Goal: Task Accomplishment & Management: Complete application form

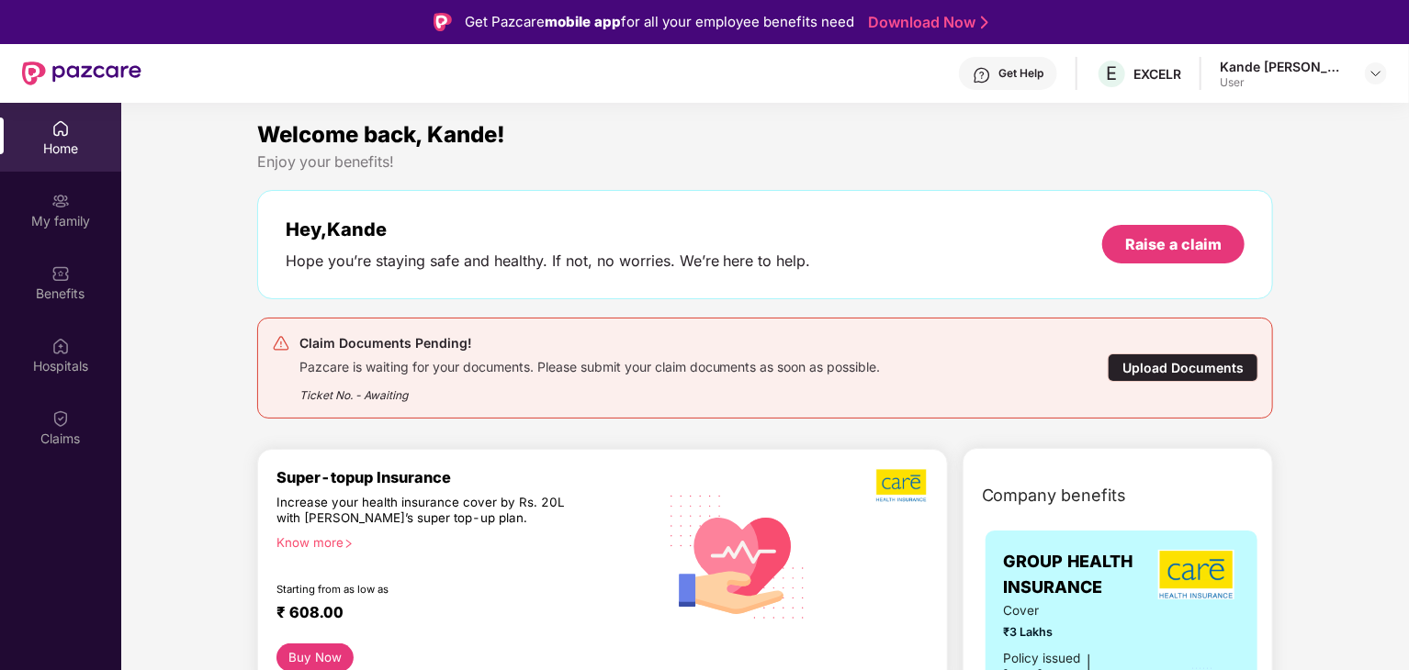
click at [1201, 366] on div "Upload Documents" at bounding box center [1182, 368] width 151 height 28
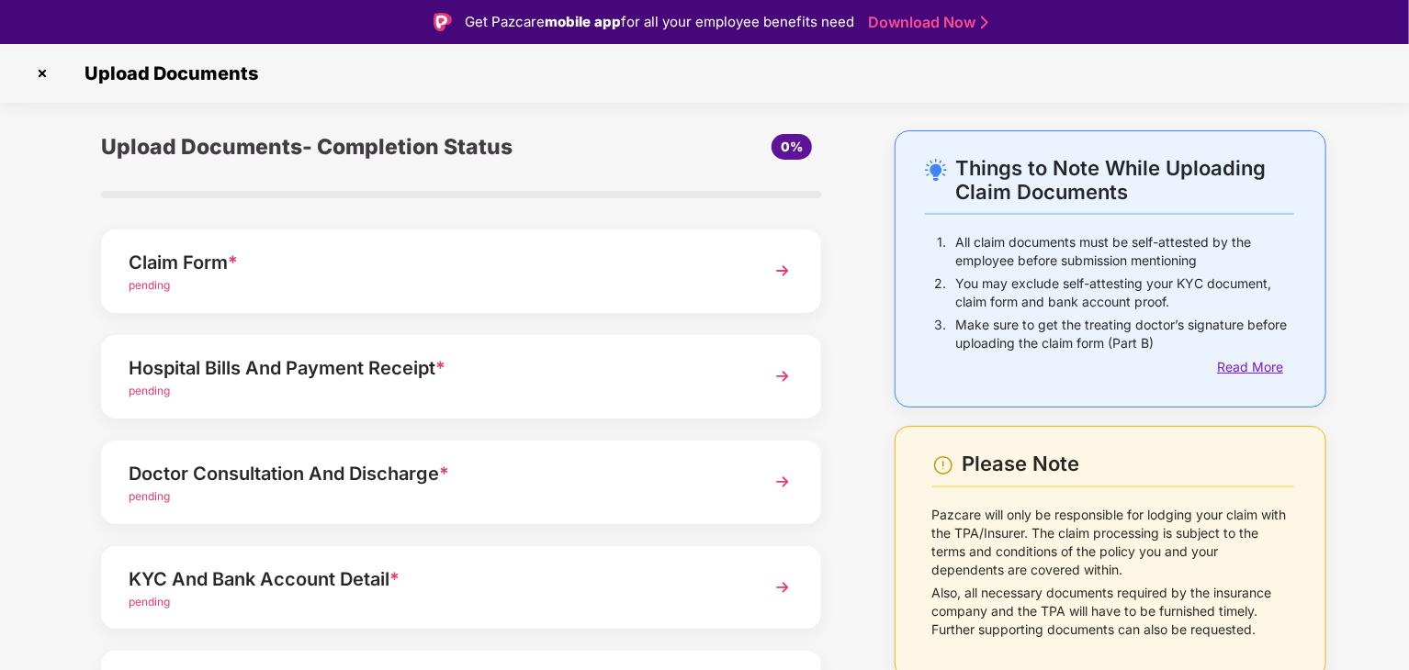
click at [1258, 366] on div "Read More" at bounding box center [1255, 367] width 77 height 20
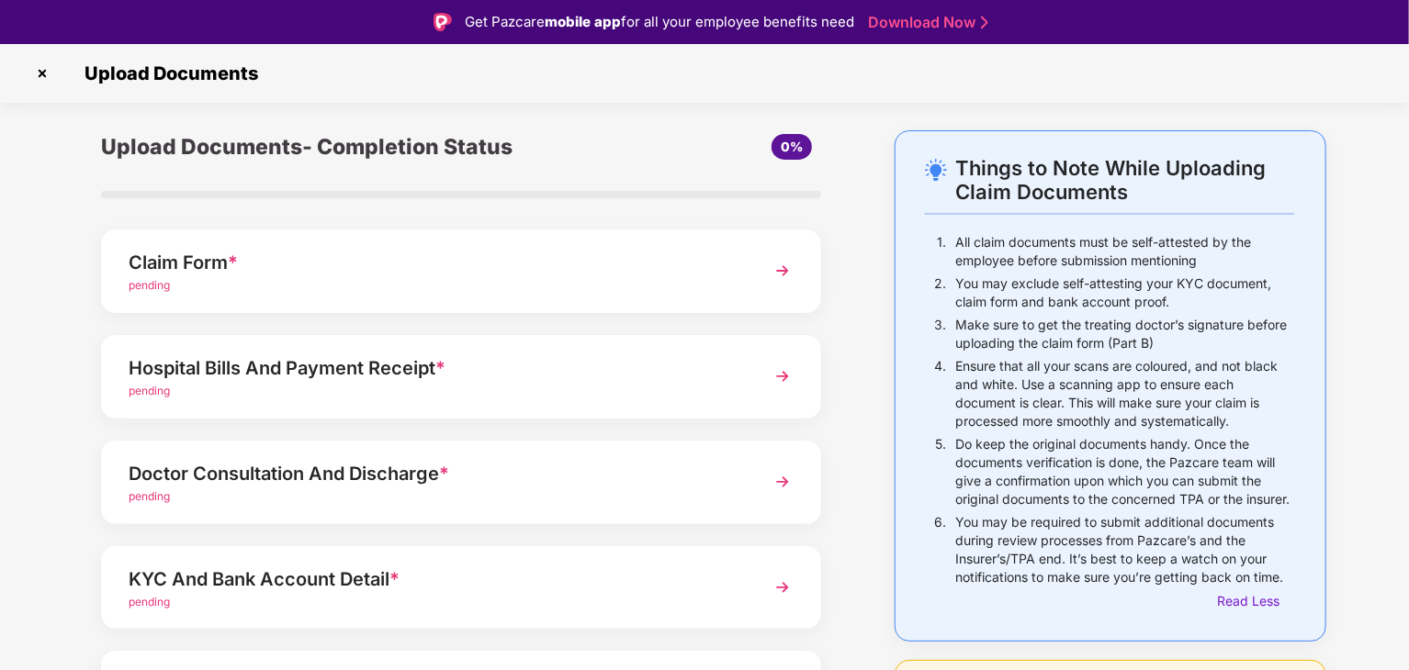
click at [785, 274] on img at bounding box center [782, 270] width 33 height 33
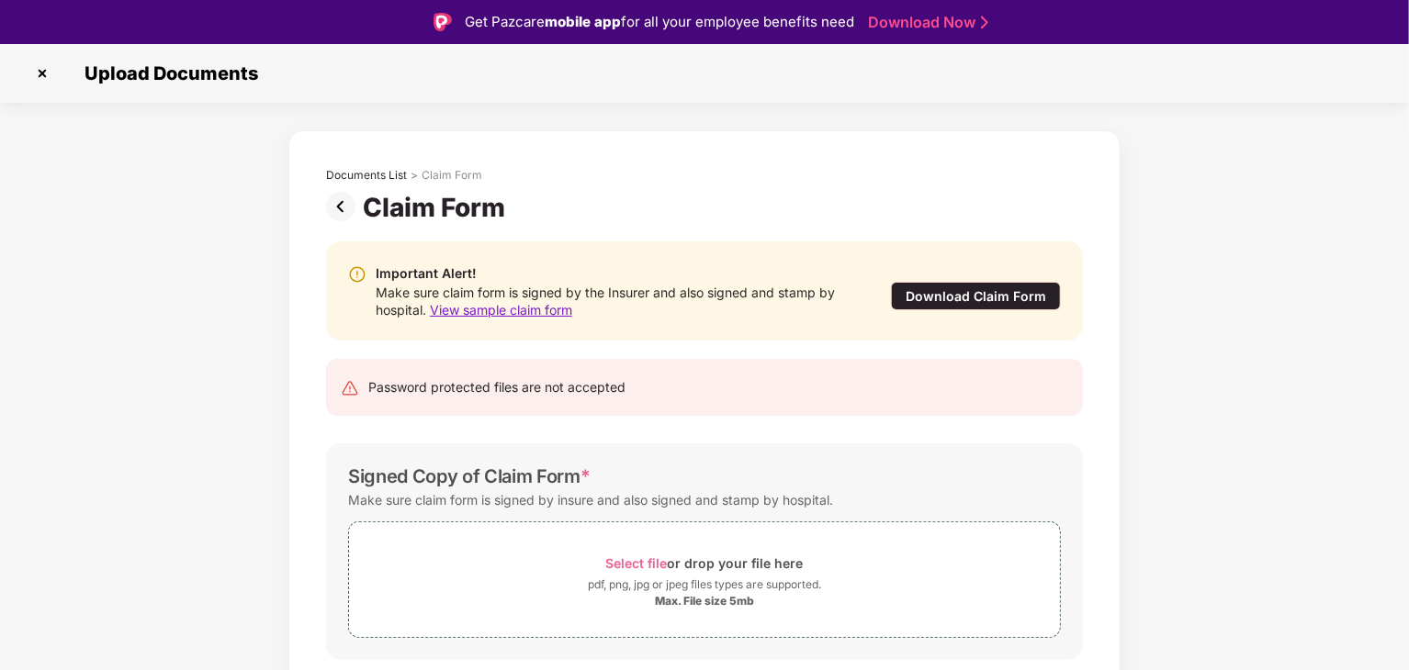
click at [529, 310] on span "View sample claim form" at bounding box center [501, 310] width 142 height 16
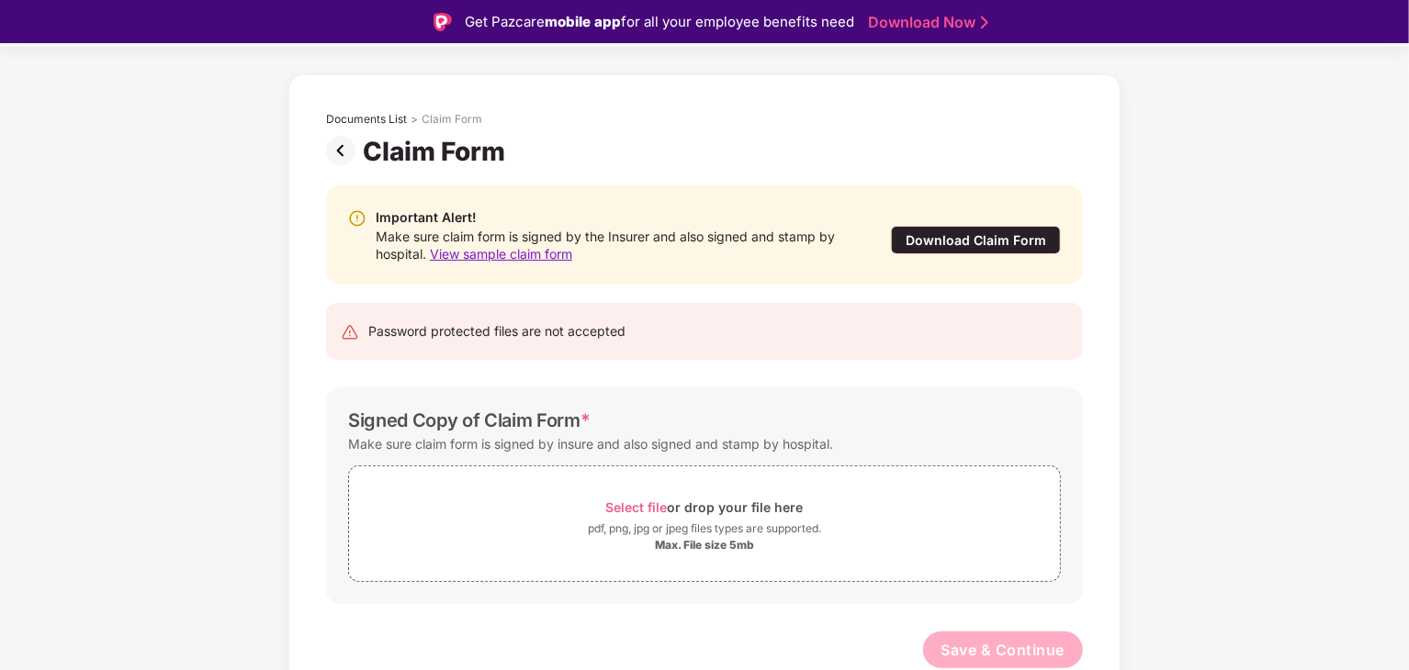
click at [338, 147] on img at bounding box center [344, 150] width 37 height 29
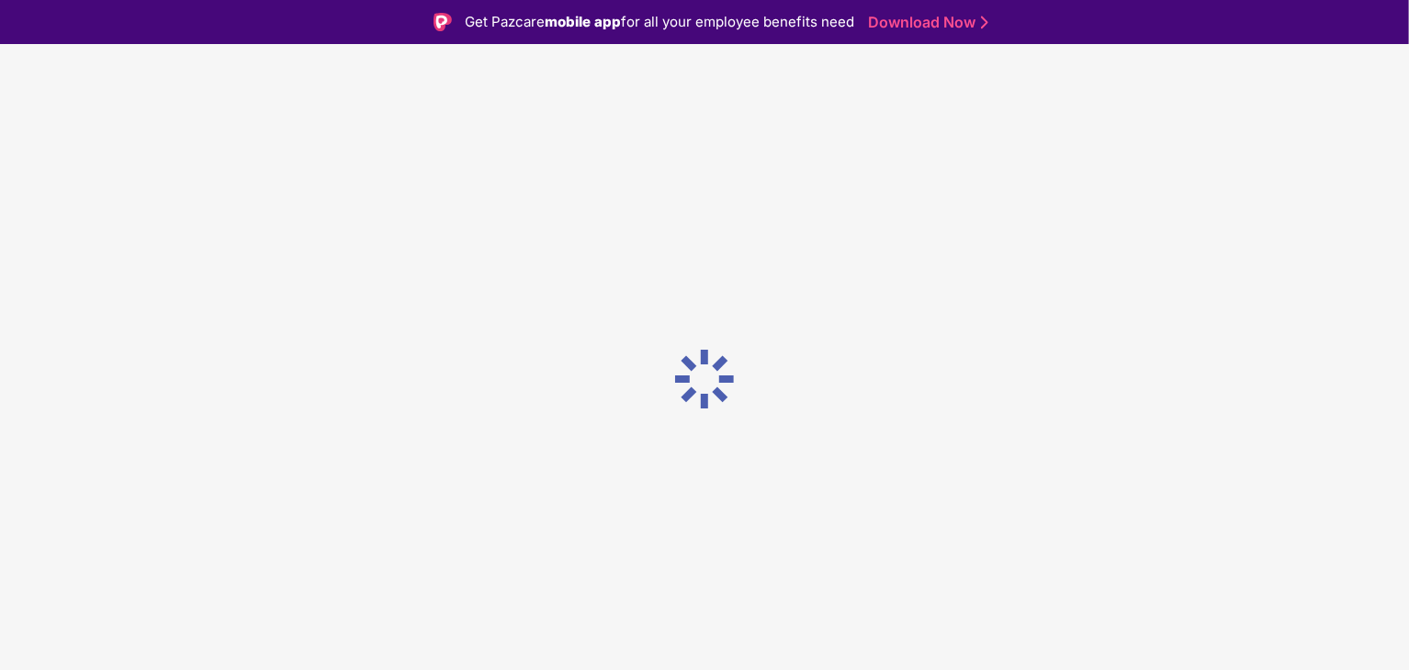
scroll to position [0, 0]
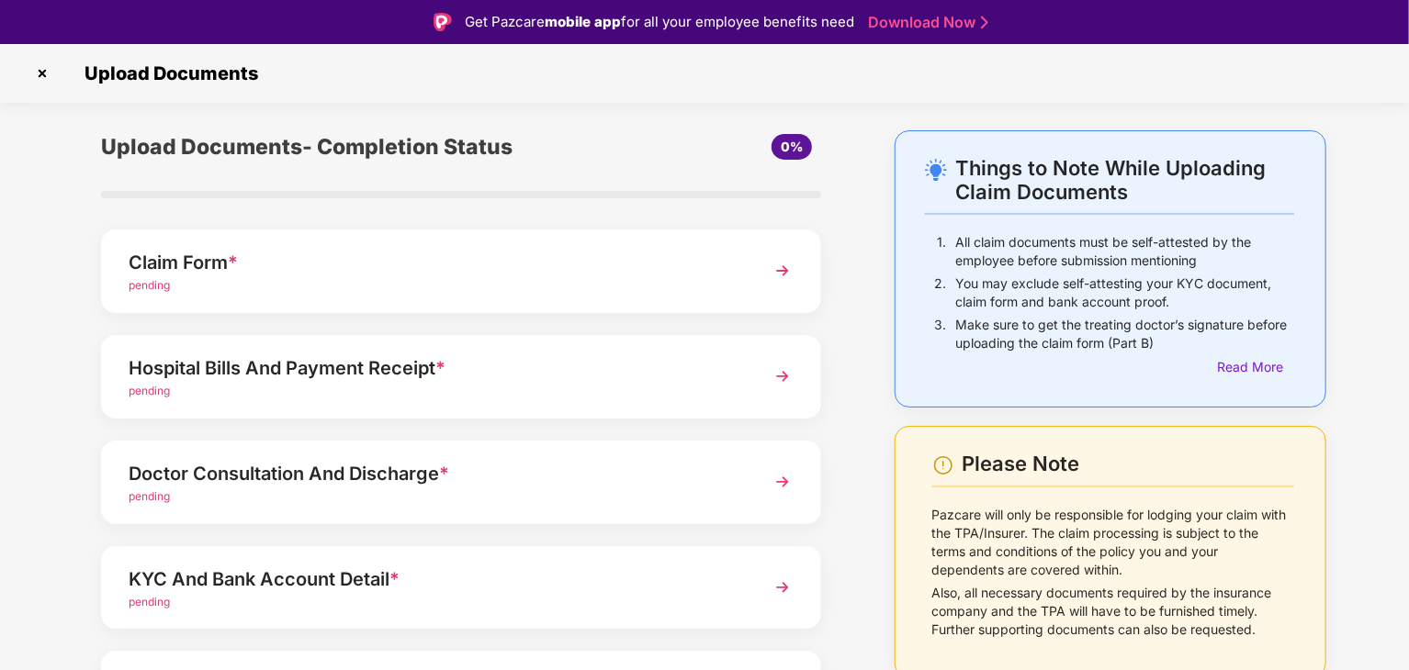
click at [562, 365] on div "Hospital Bills And Payment Receipt *" at bounding box center [433, 368] width 609 height 29
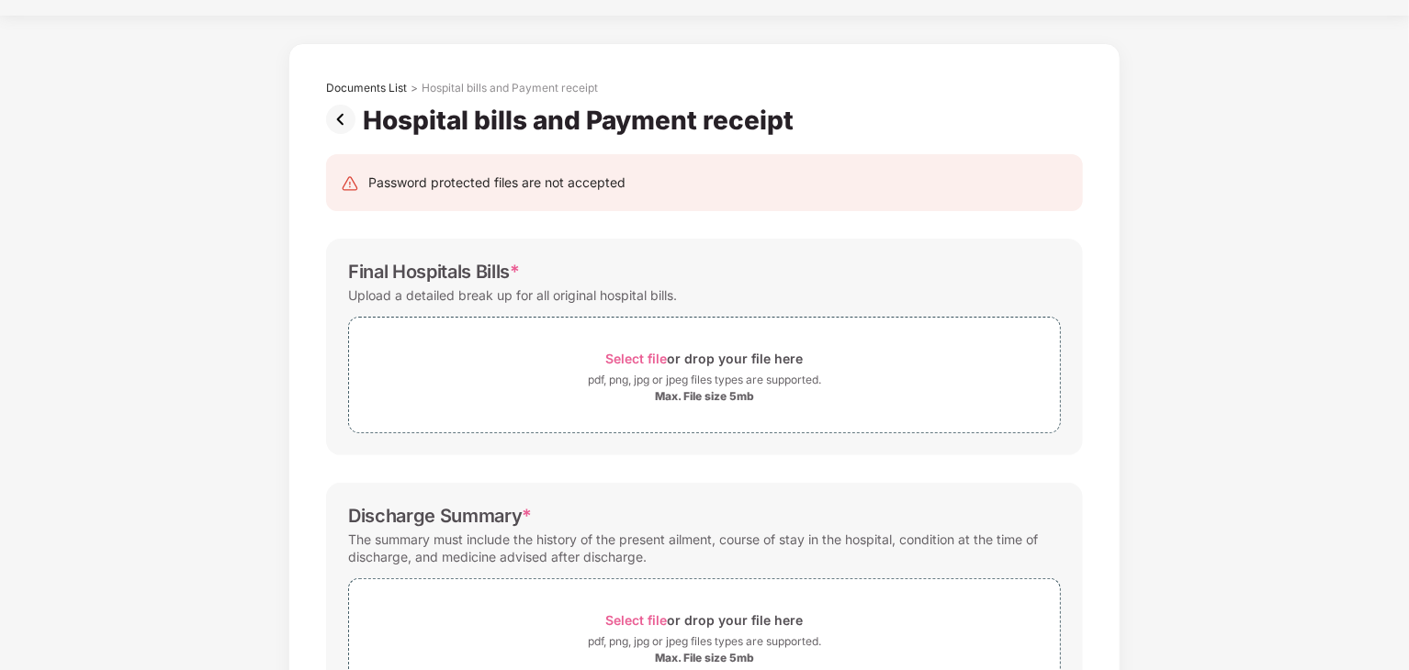
scroll to position [24, 0]
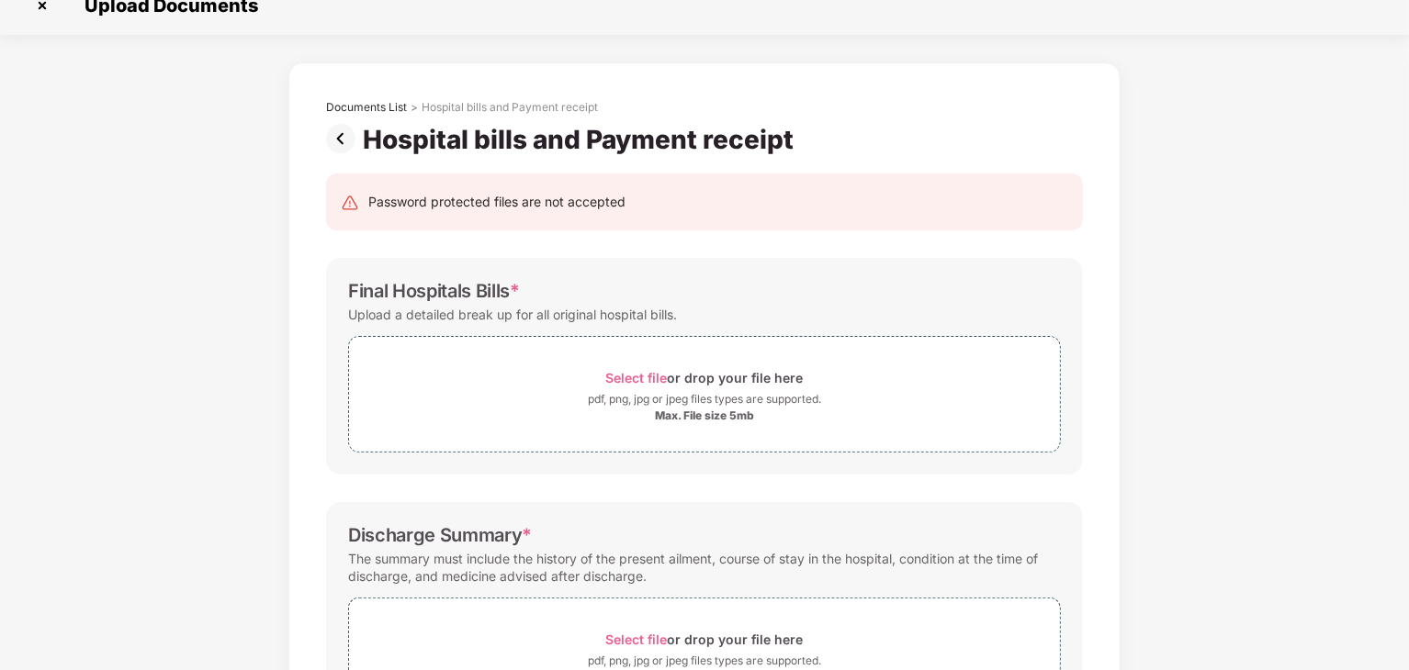
click at [343, 139] on img at bounding box center [344, 138] width 37 height 29
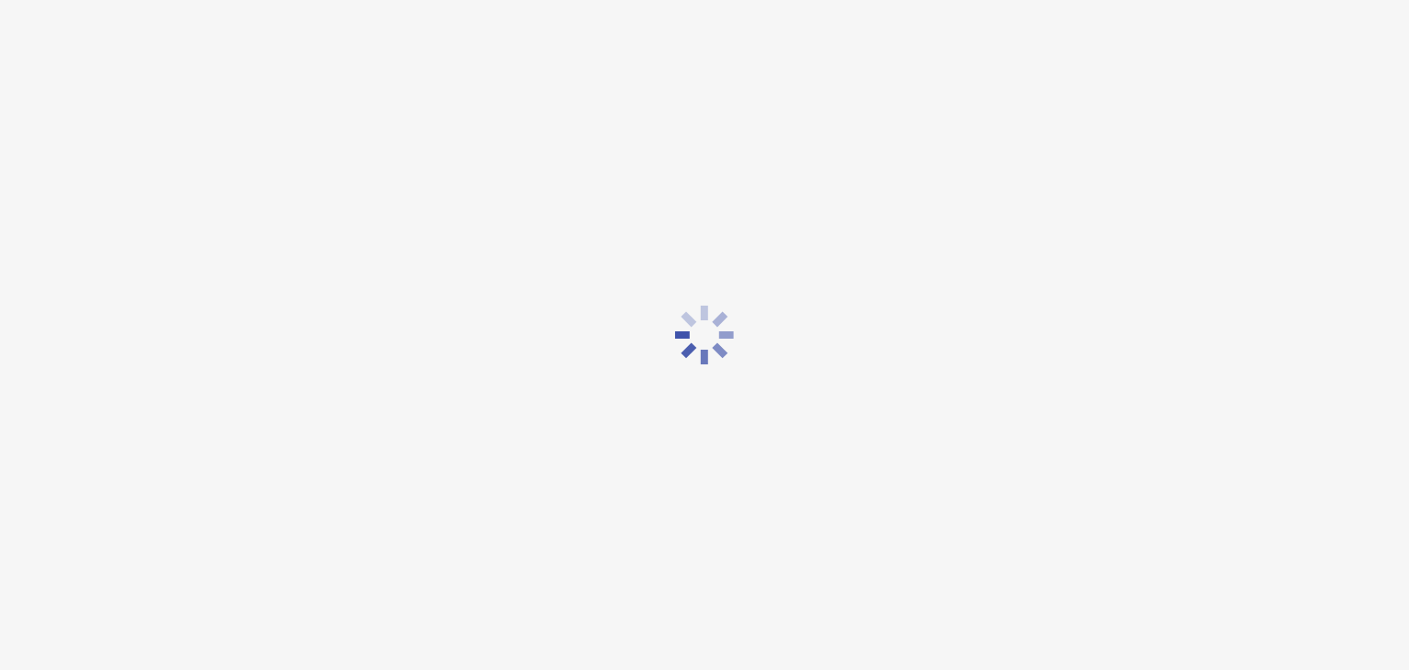
scroll to position [0, 0]
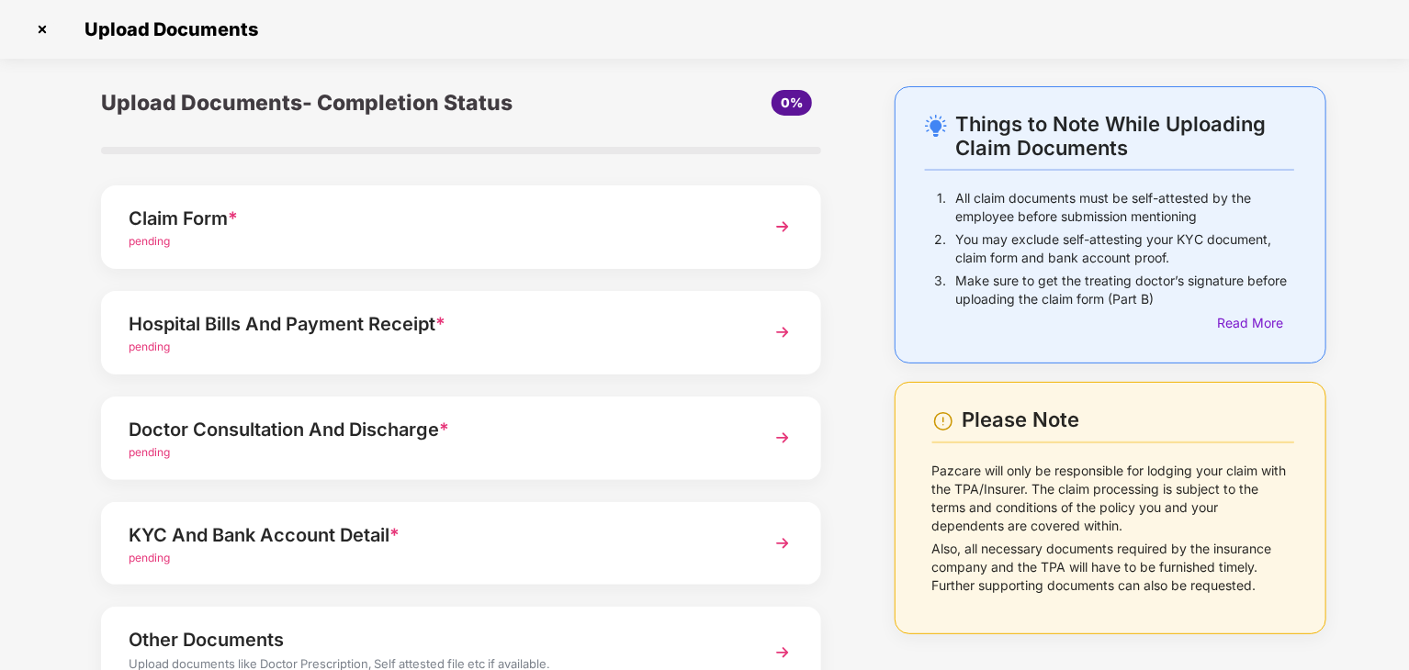
click at [511, 434] on div "Doctor Consultation And Discharge *" at bounding box center [433, 429] width 609 height 29
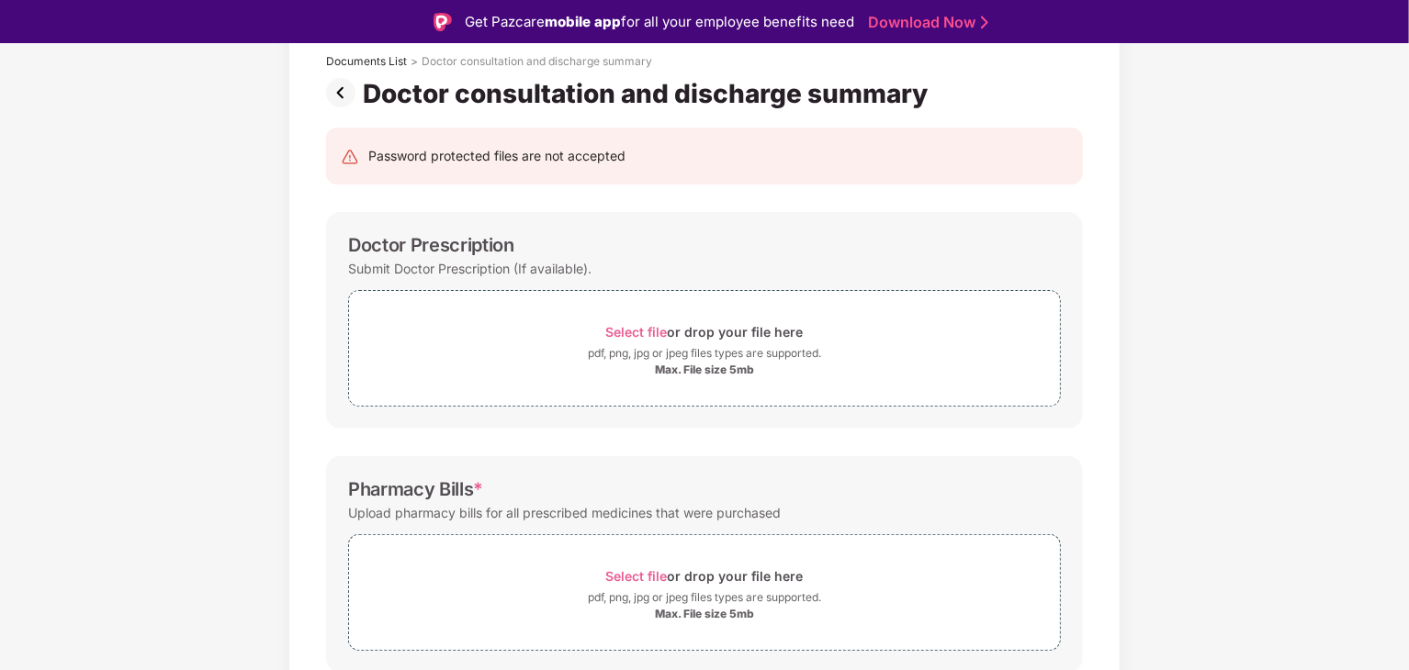
scroll to position [103, 0]
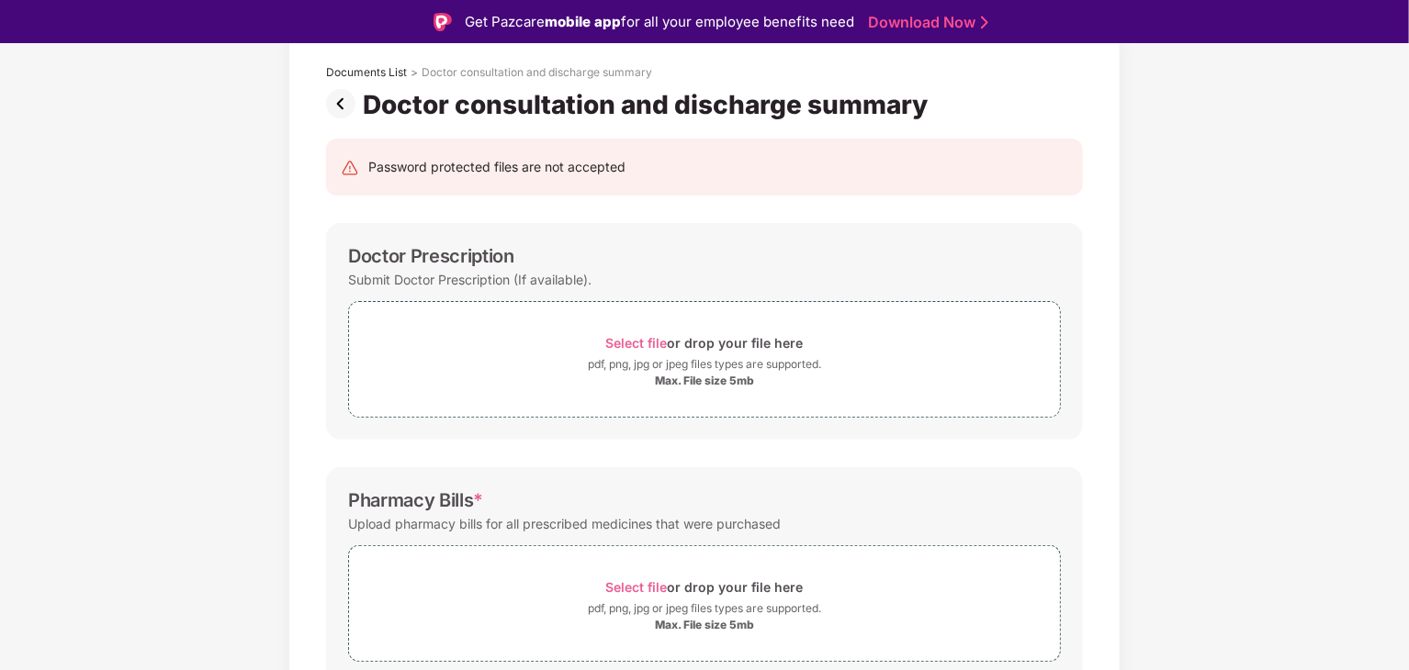
click at [340, 107] on img at bounding box center [344, 103] width 37 height 29
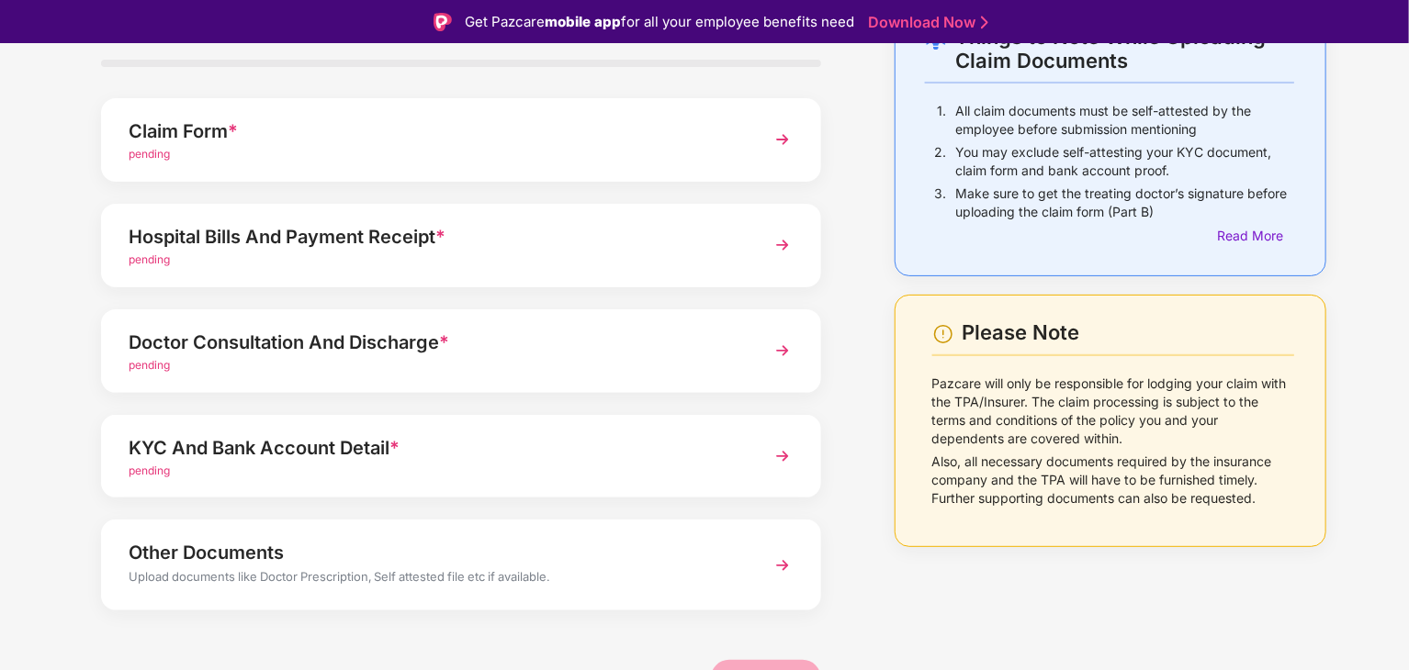
scroll to position [141, 0]
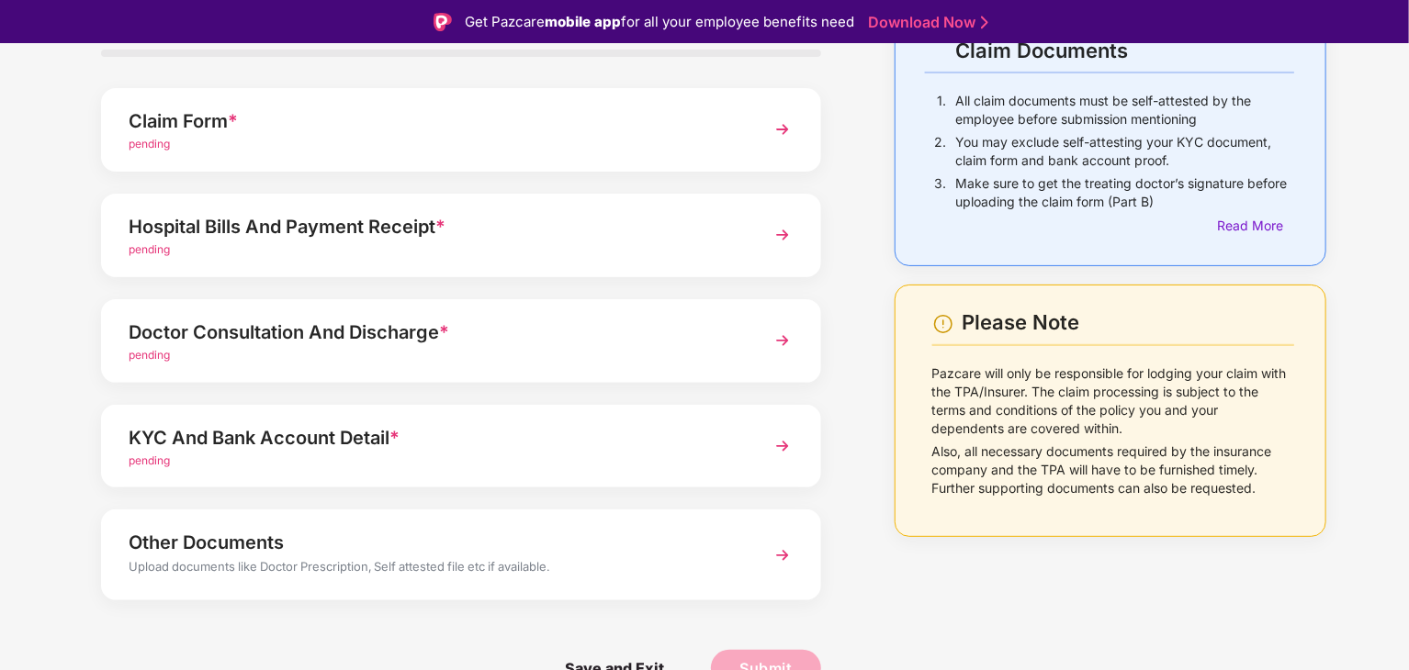
click at [511, 335] on div "Doctor Consultation And Discharge *" at bounding box center [433, 332] width 609 height 29
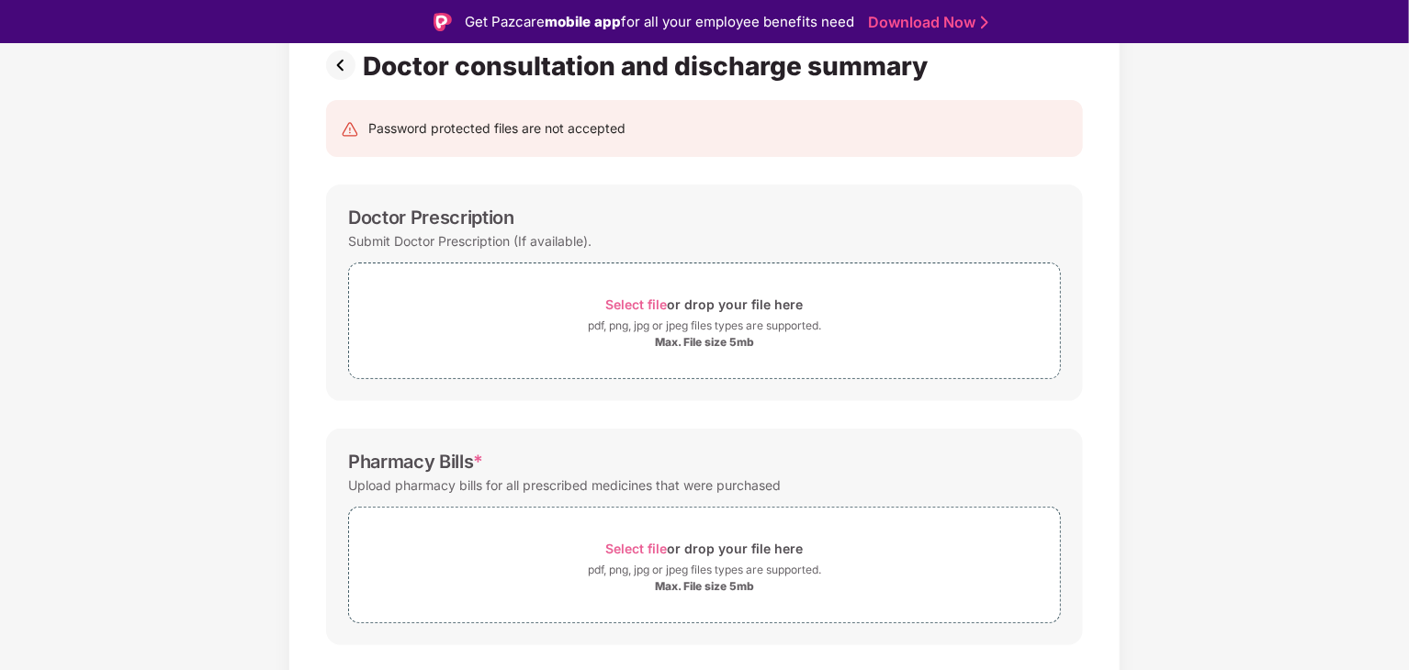
click at [343, 67] on img at bounding box center [344, 65] width 37 height 29
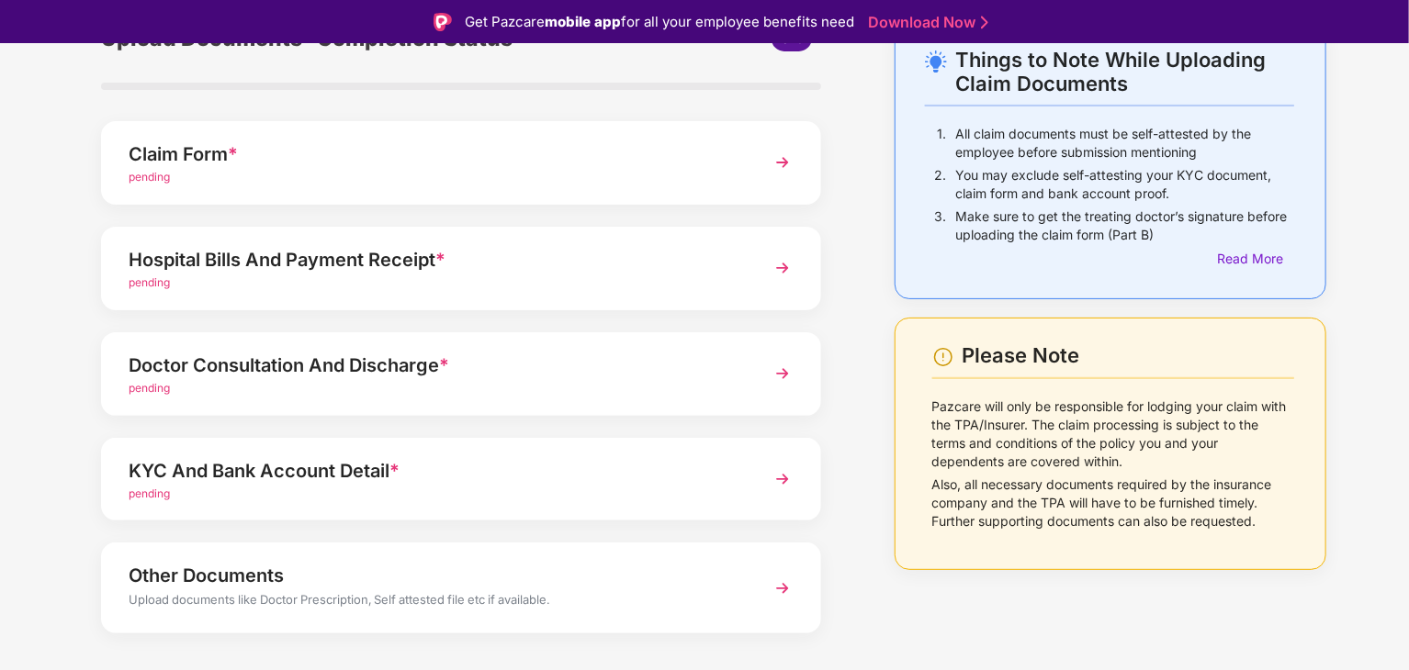
scroll to position [110, 0]
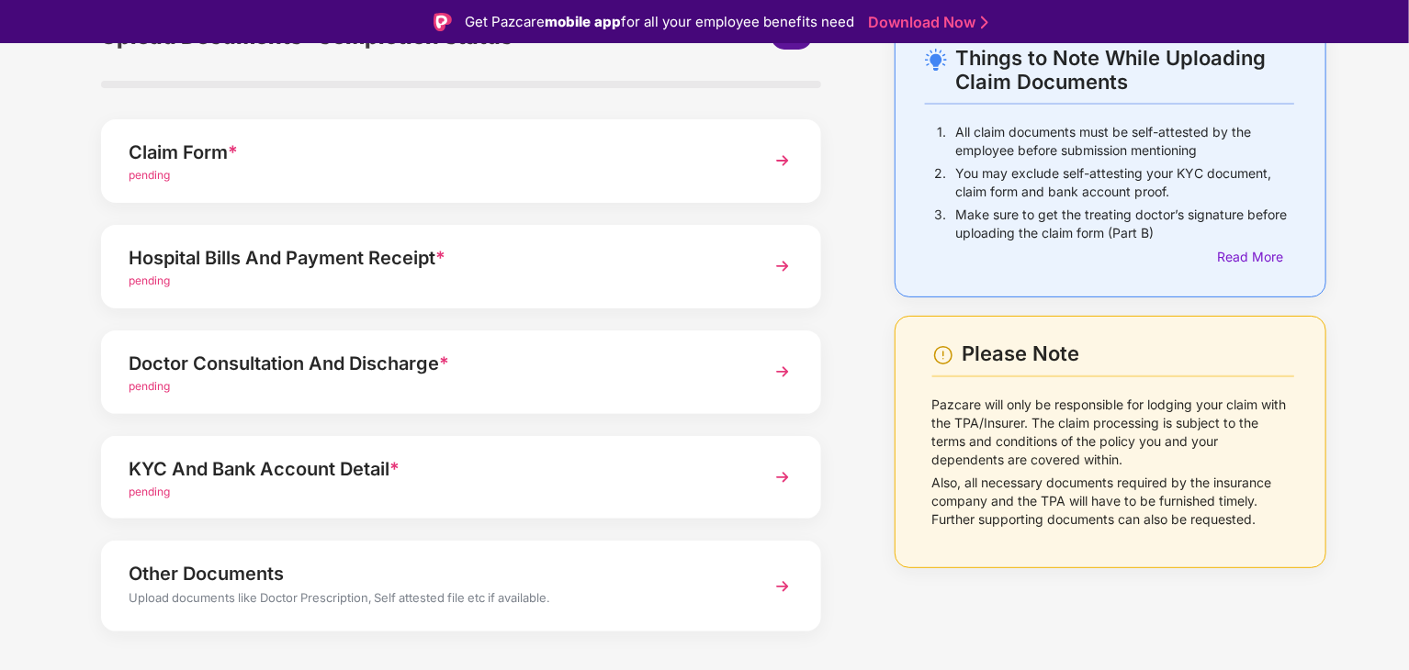
click at [448, 497] on div "pending" at bounding box center [433, 492] width 609 height 17
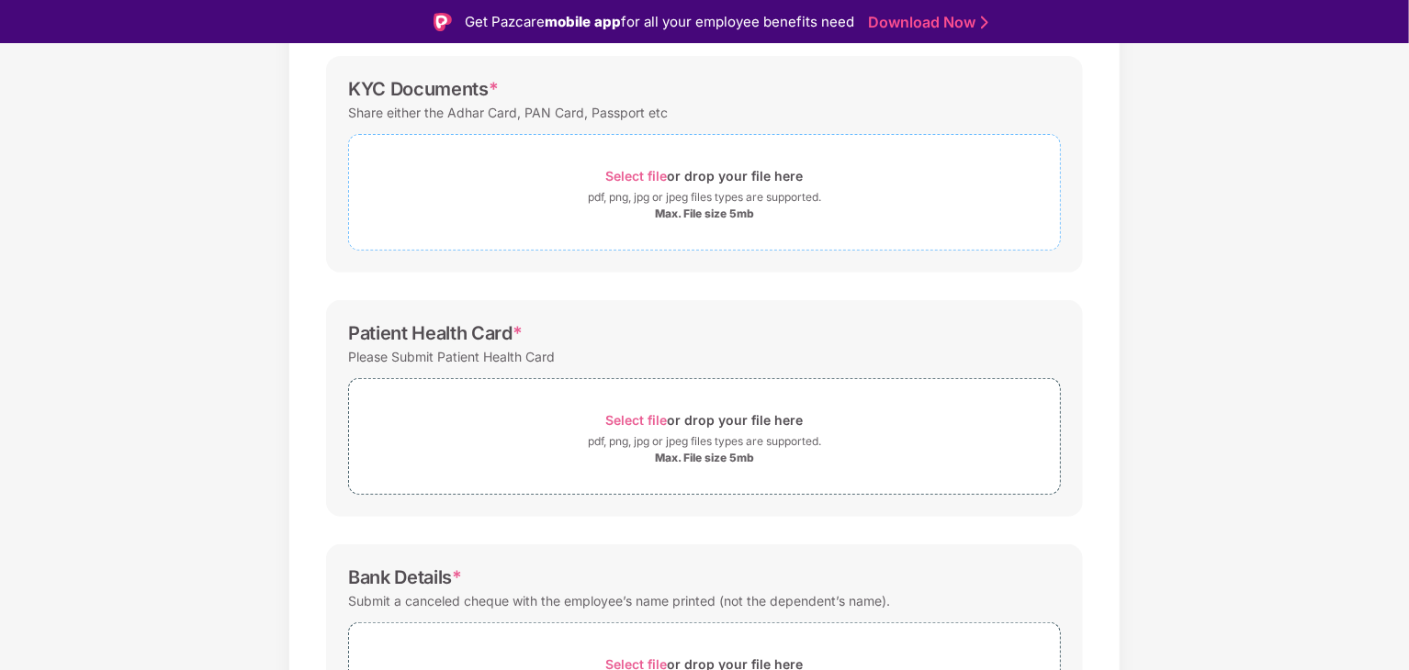
scroll to position [271, 0]
click at [657, 421] on span "Select file" at bounding box center [637, 419] width 62 height 16
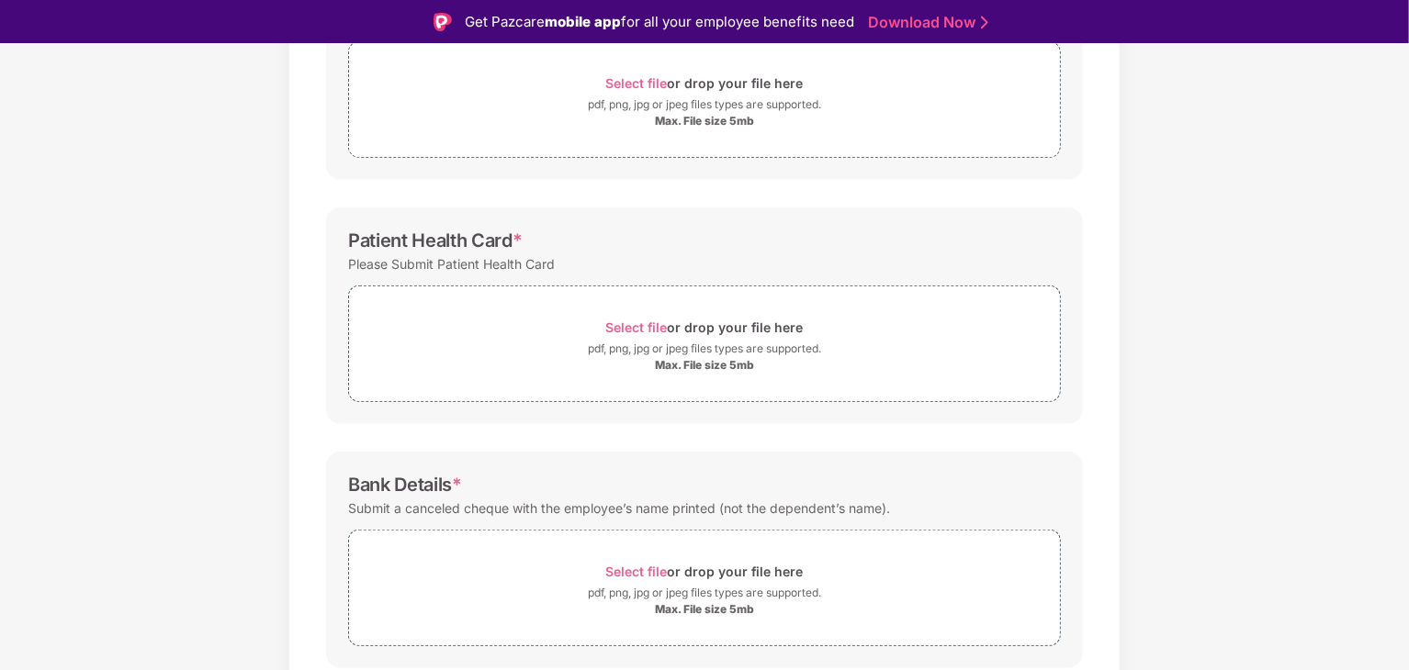
scroll to position [426, 0]
